Goal: Information Seeking & Learning: Learn about a topic

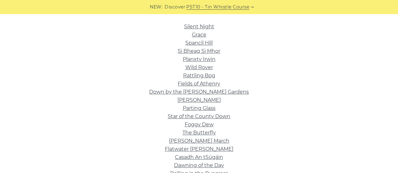
scroll to position [155, 0]
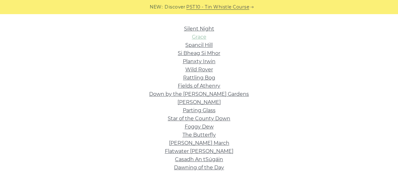
click at [202, 39] on link "Grace" at bounding box center [199, 37] width 14 height 6
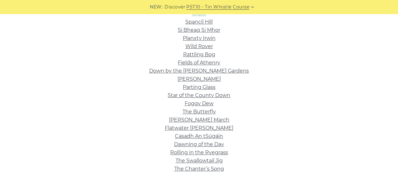
scroll to position [180, 0]
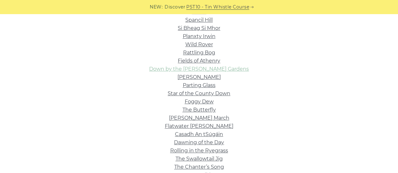
click at [172, 71] on link "Down by the Sally Gardens" at bounding box center [199, 69] width 100 height 6
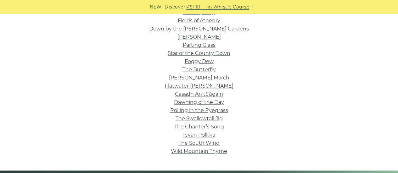
scroll to position [222, 0]
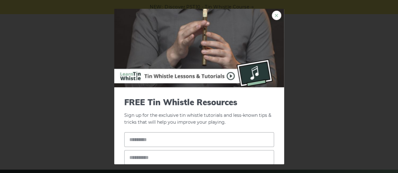
click at [272, 13] on link "×" at bounding box center [276, 15] width 9 height 9
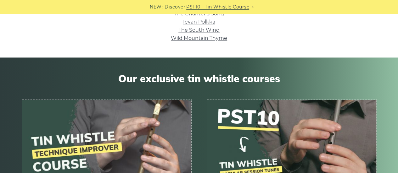
scroll to position [336, 0]
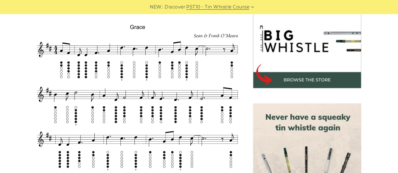
scroll to position [221, 0]
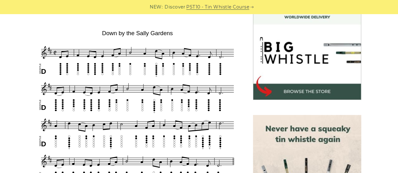
scroll to position [189, 0]
